Goal: Task Accomplishment & Management: Manage account settings

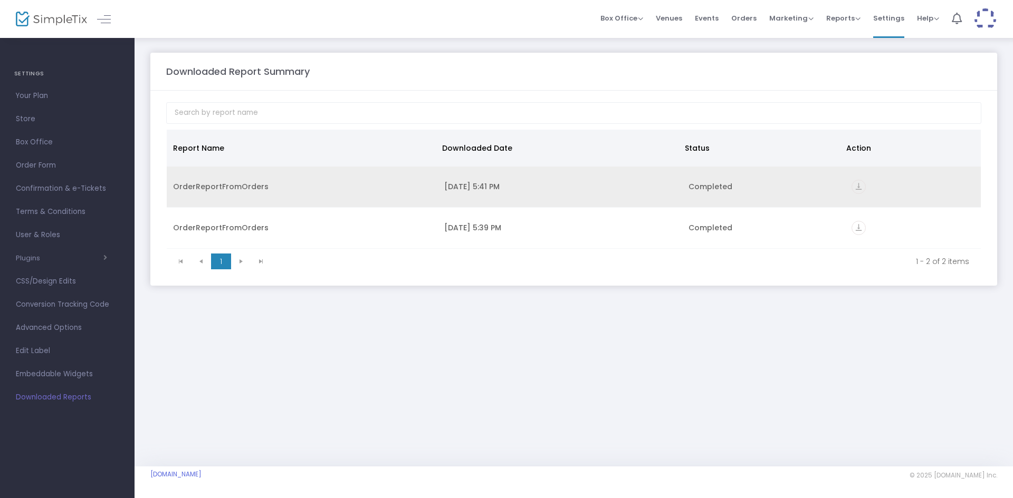
click at [858, 187] on icon "vertical_align_bottom" at bounding box center [858, 187] width 14 height 14
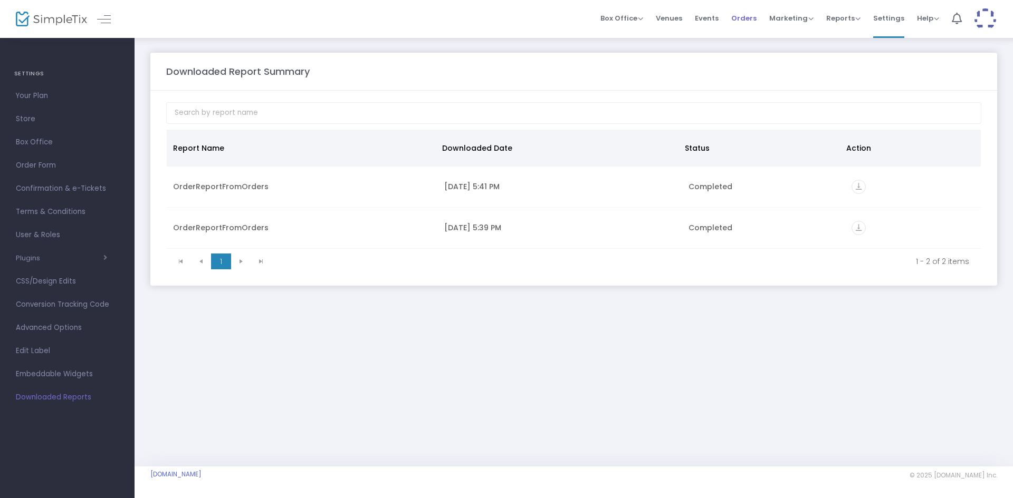
click at [738, 22] on span "Orders" at bounding box center [743, 18] width 25 height 27
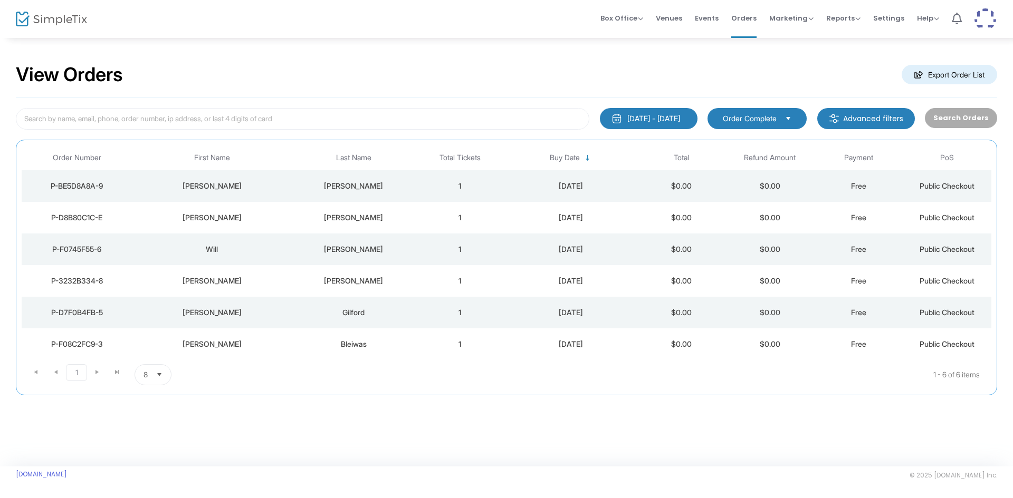
click at [89, 313] on div "P-D7F0B4FB-5" at bounding box center [76, 313] width 105 height 11
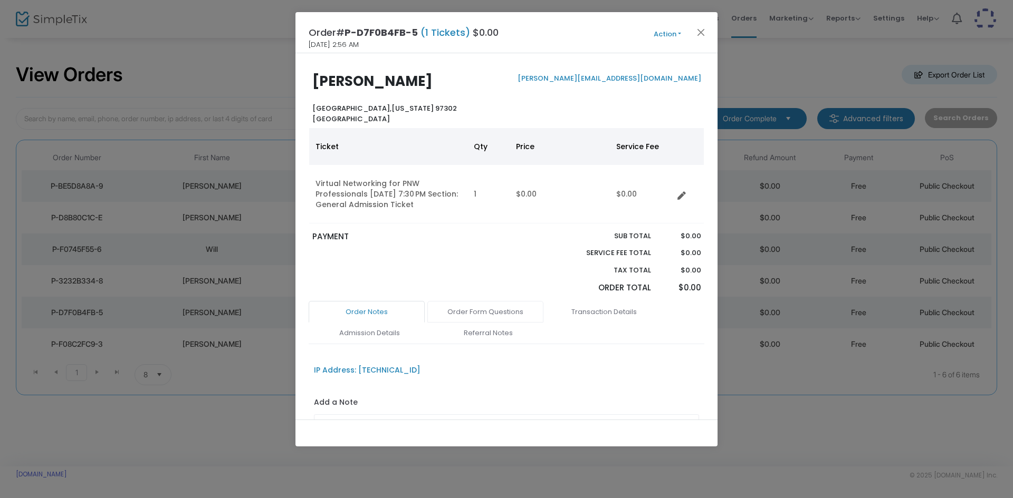
click at [503, 312] on link "Order Form Questions" at bounding box center [485, 312] width 116 height 22
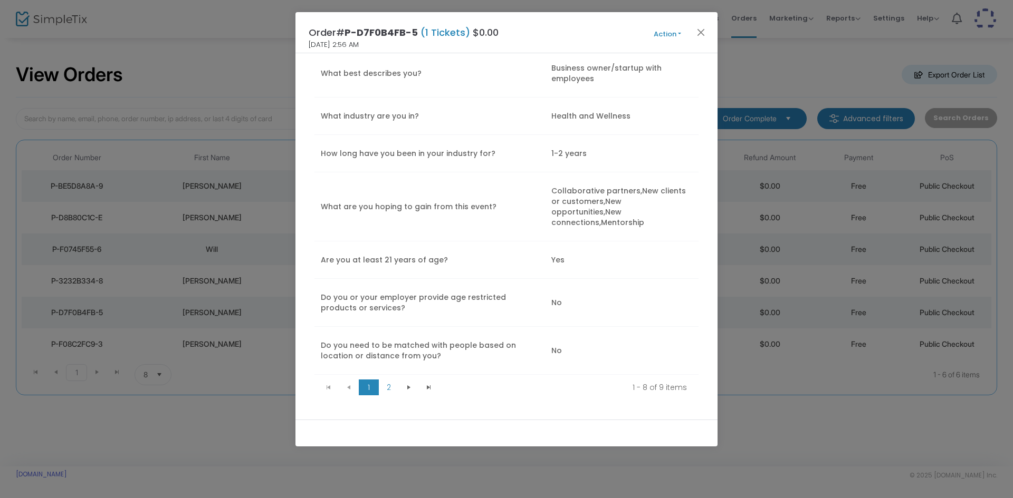
scroll to position [439, 0]
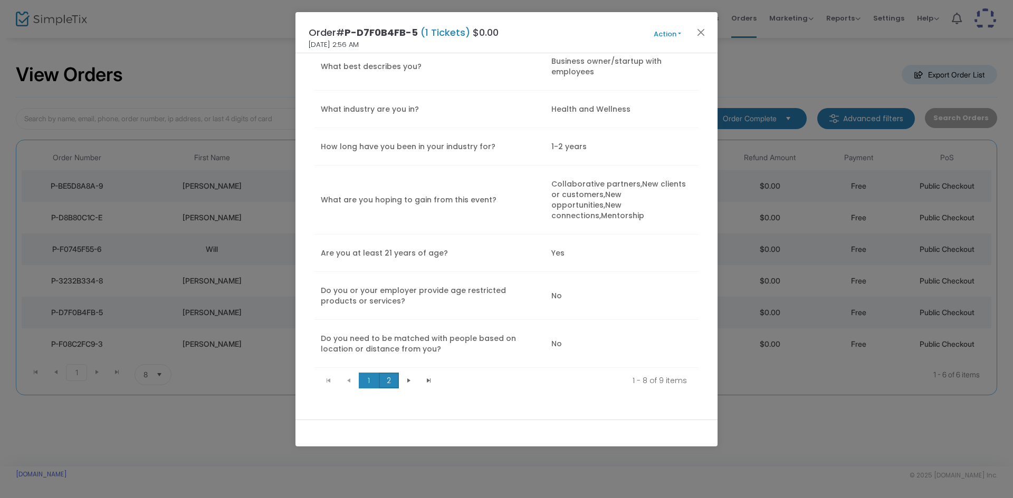
click at [386, 373] on span "2" at bounding box center [389, 381] width 20 height 16
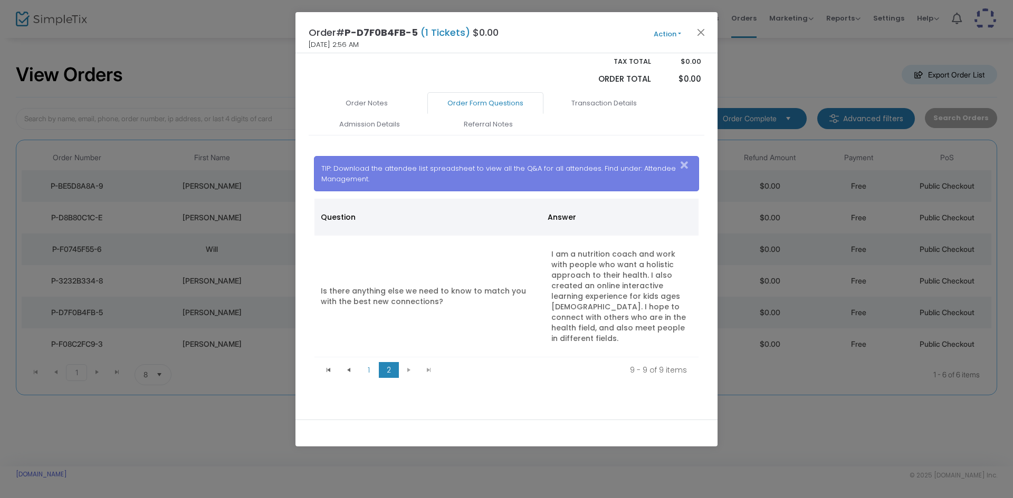
scroll to position [198, 0]
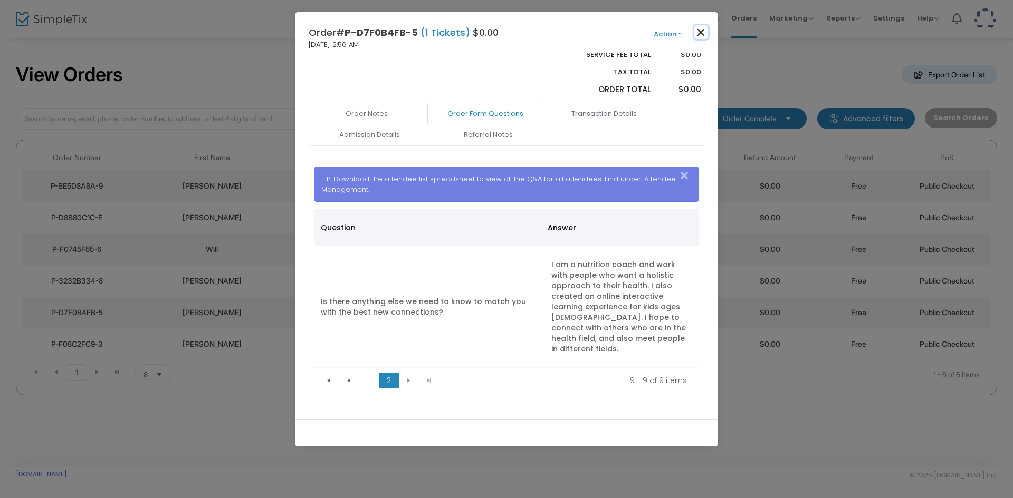
click at [702, 36] on button "Close" at bounding box center [701, 32] width 14 height 14
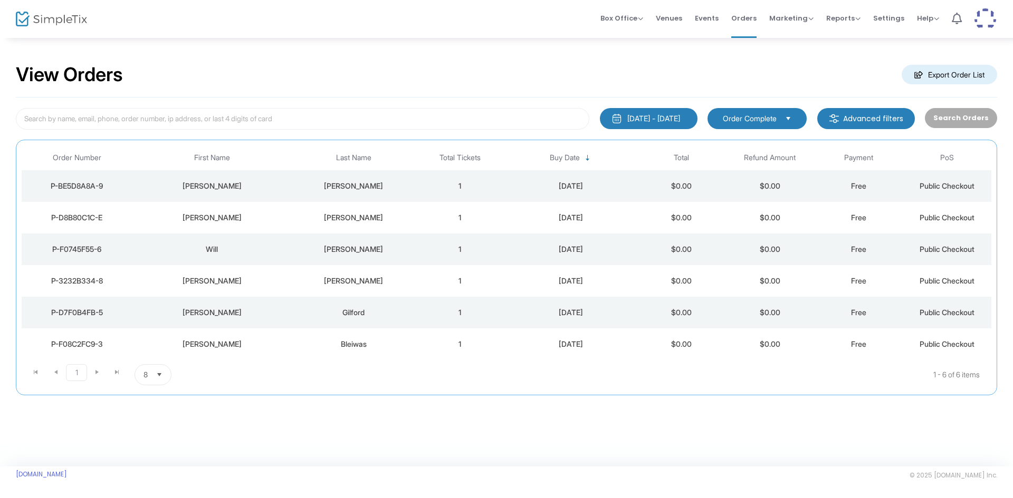
click at [90, 277] on div "P-3232B334-8" at bounding box center [76, 281] width 105 height 11
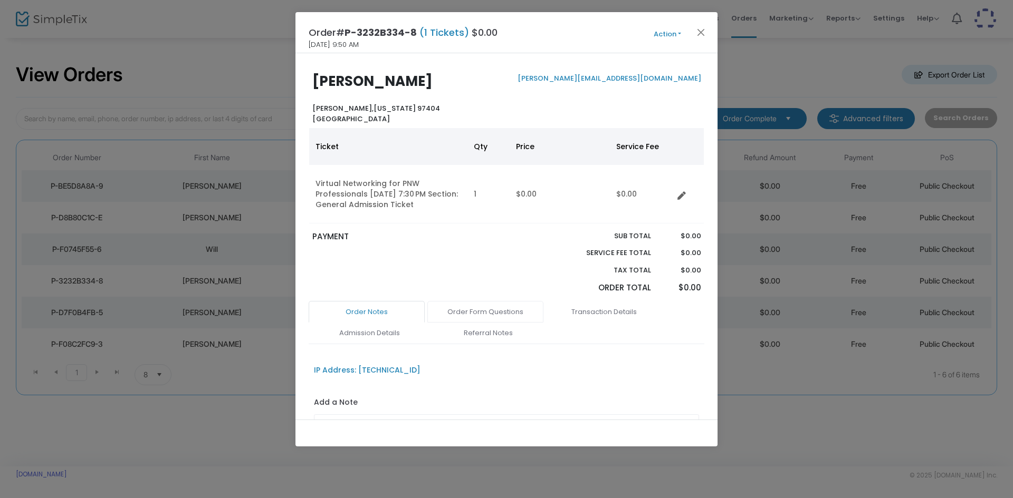
click at [496, 310] on link "Order Form Questions" at bounding box center [485, 312] width 116 height 22
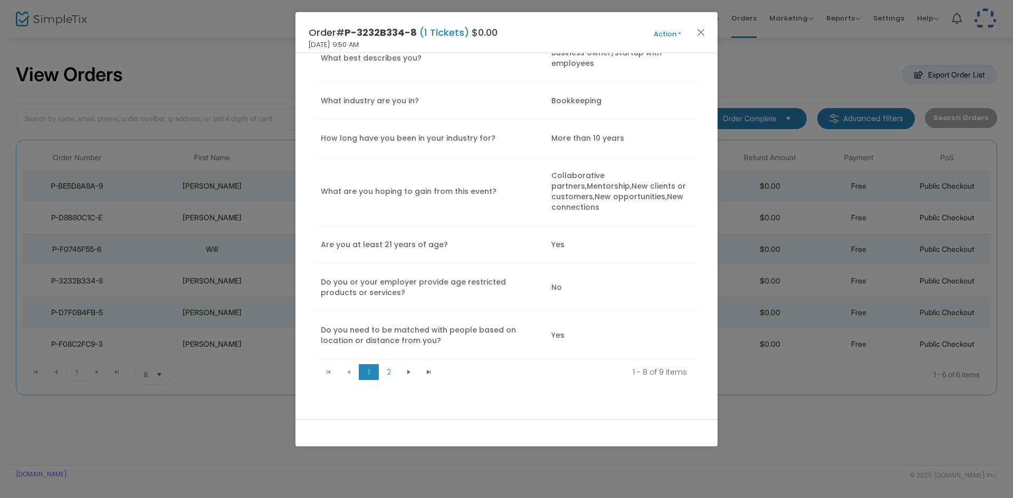
scroll to position [448, 0]
click at [392, 375] on span "2" at bounding box center [389, 372] width 20 height 16
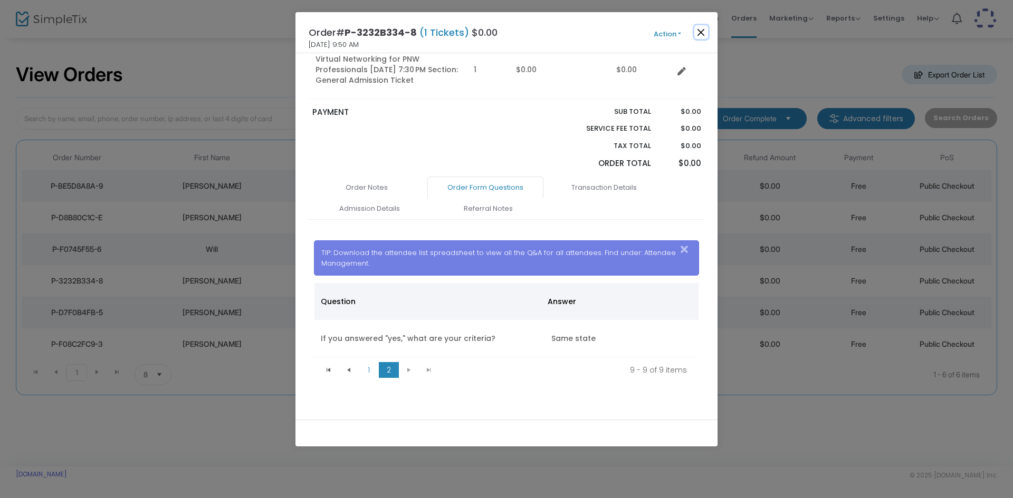
click at [702, 38] on button "Close" at bounding box center [701, 32] width 14 height 14
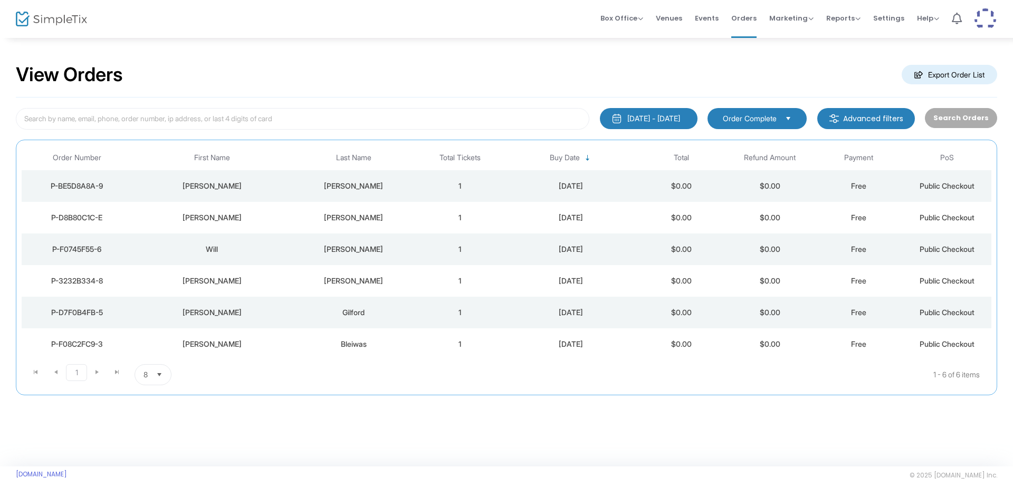
click at [93, 248] on div "P-F0745F55-6" at bounding box center [76, 249] width 105 height 11
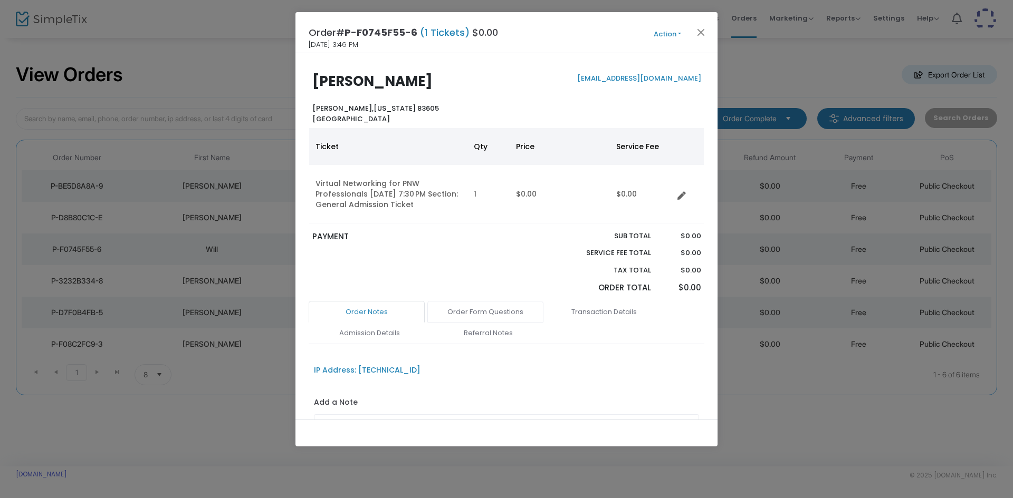
click at [486, 316] on link "Order Form Questions" at bounding box center [485, 312] width 116 height 22
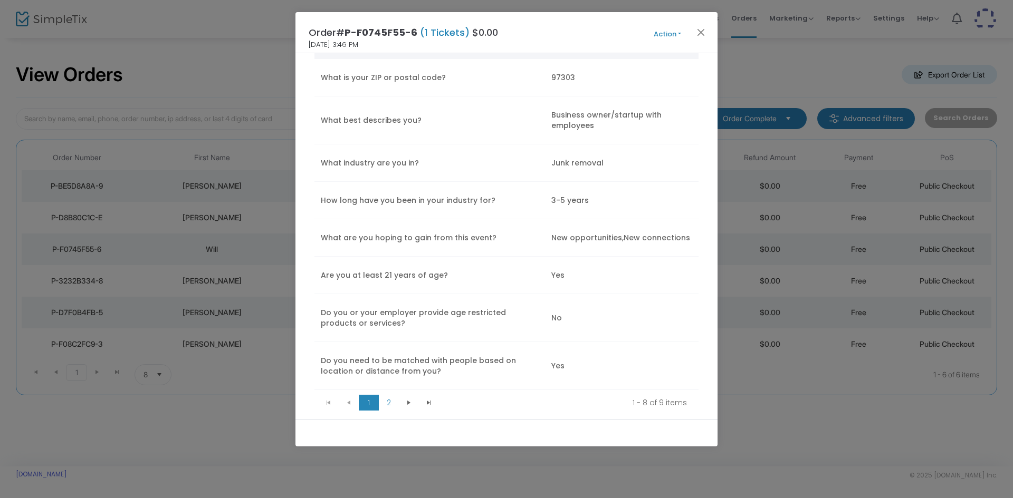
scroll to position [418, 0]
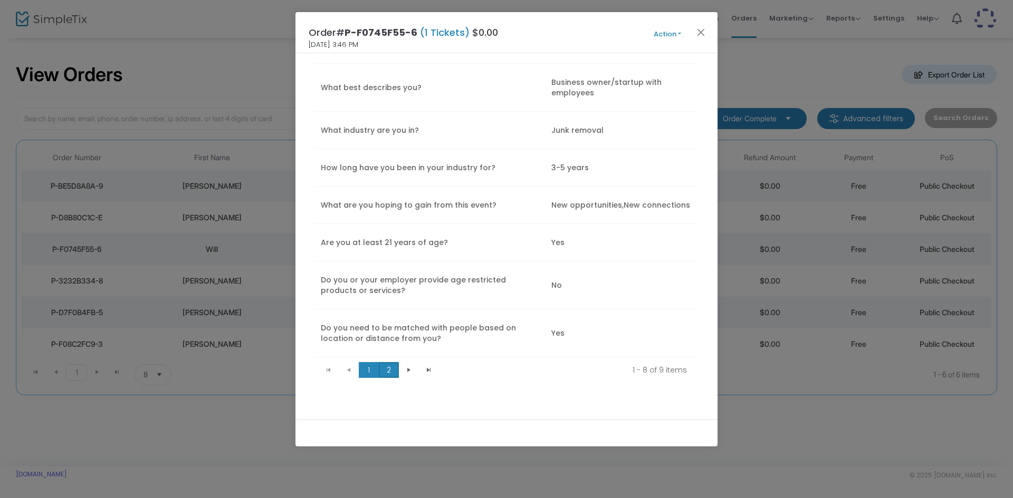
click at [387, 369] on span "2" at bounding box center [389, 370] width 20 height 16
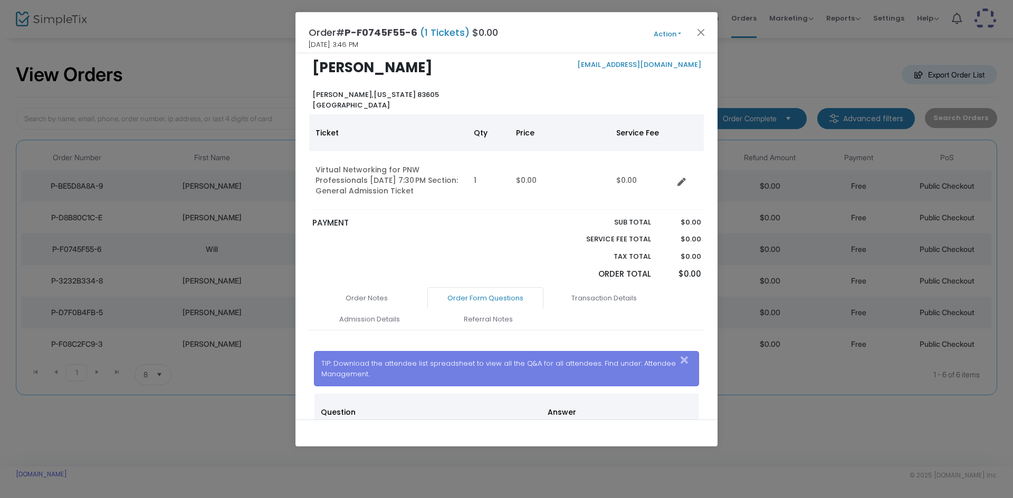
scroll to position [0, 0]
